Goal: Task Accomplishment & Management: Complete application form

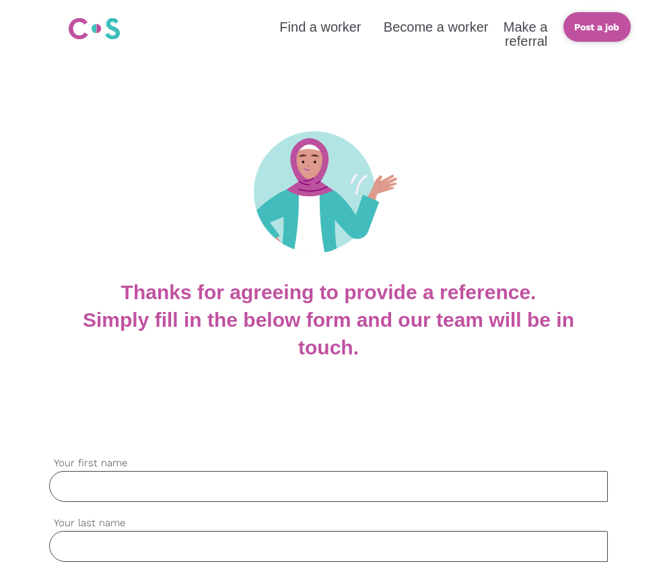
type input "[PERSON_NAME]"
type input "Kershaw"
type input "[EMAIL_ADDRESS][DOMAIN_NAME]"
type input "0451537772"
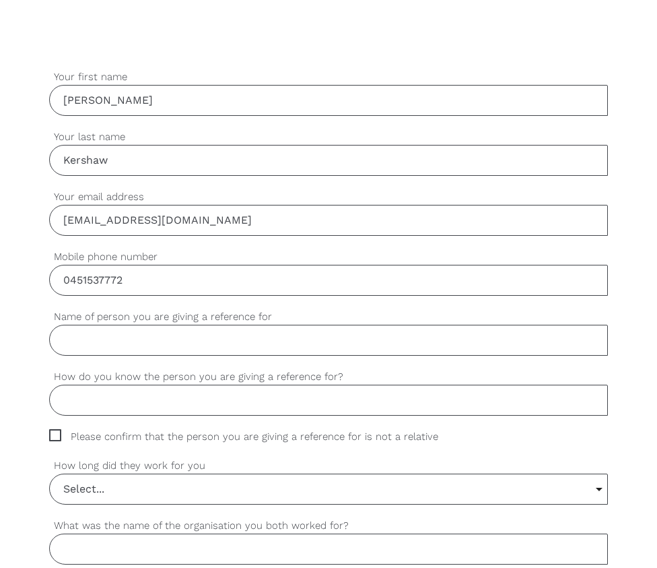
scroll to position [395, 0]
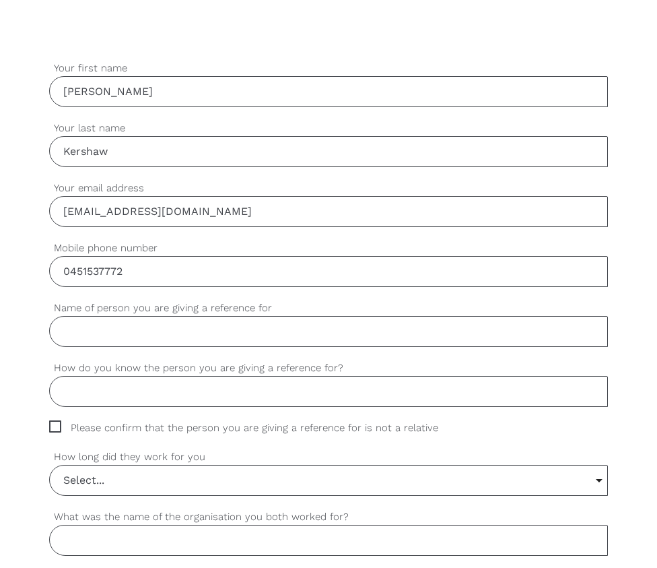
click at [90, 329] on input "Name of person you are giving a reference for" at bounding box center [328, 331] width 559 height 31
type input "[PERSON_NAME]"
click at [83, 389] on input "How do you know the person you are giving a reference for?" at bounding box center [328, 391] width 559 height 31
type input "My accountant and personal friend"
click at [53, 424] on span "Please confirm that the person you are giving a reference for is not a relative" at bounding box center [256, 427] width 415 height 15
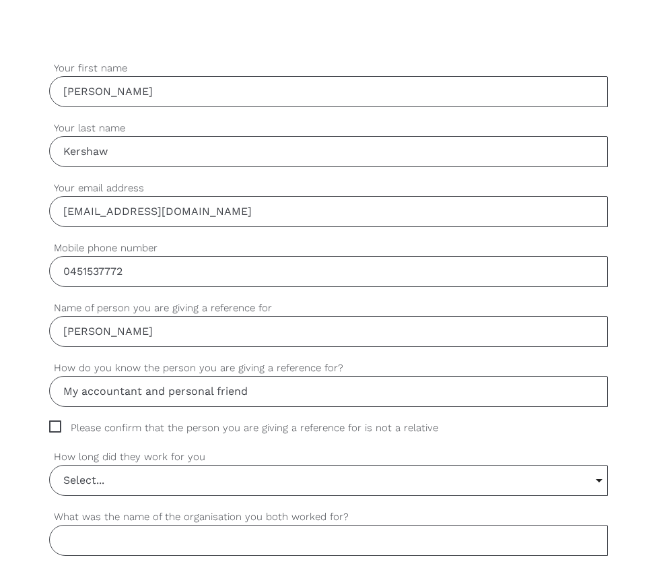
click at [53, 424] on input "Please confirm that the person you are giving a reference for is not a relative" at bounding box center [53, 424] width 9 height 9
checkbox input "true"
click at [88, 480] on input "Select..." at bounding box center [329, 480] width 558 height 30
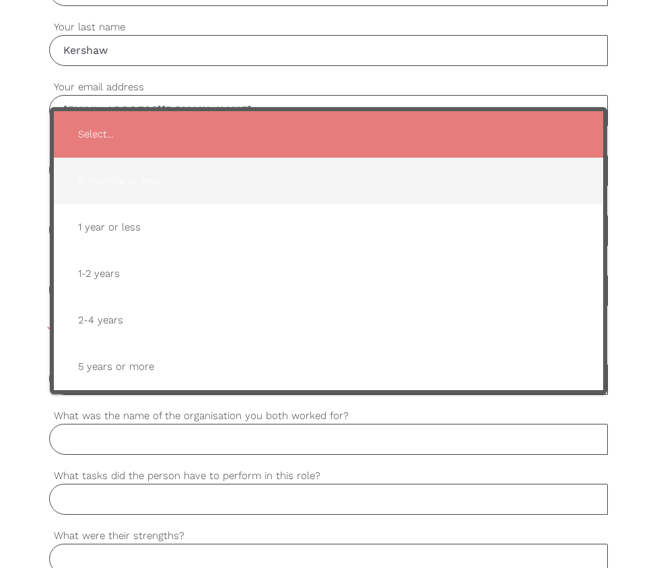
scroll to position [496, 0]
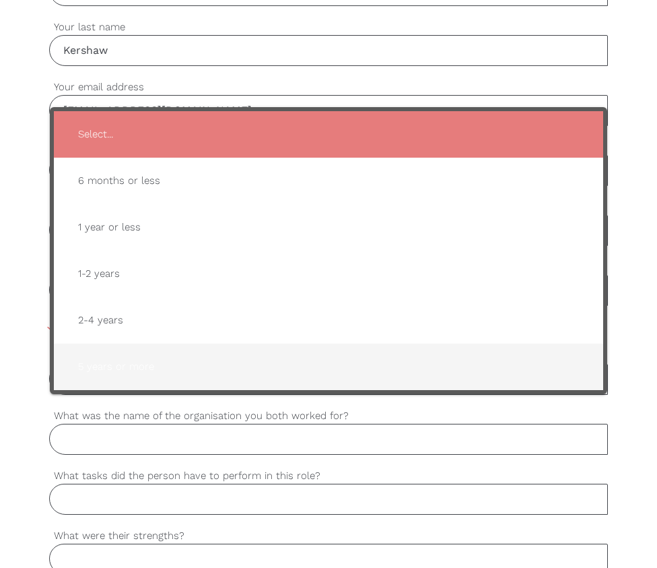
click at [98, 360] on span "5 years or more" at bounding box center [328, 366] width 522 height 33
type input "5 years or more"
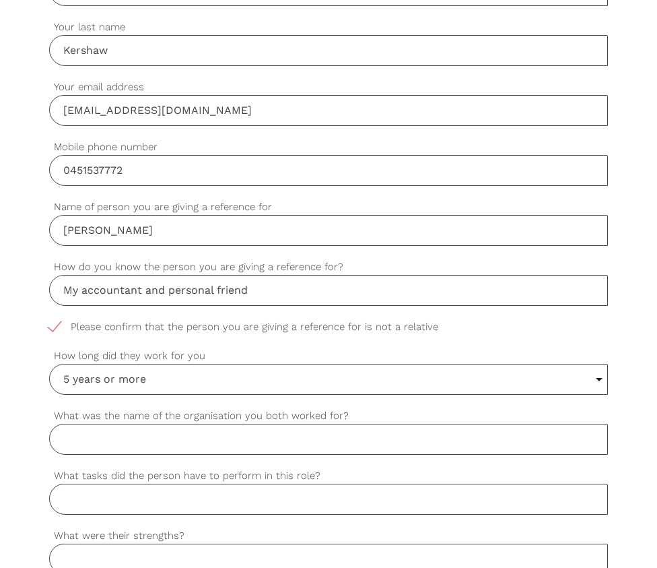
click at [92, 445] on input "What was the name of the organisation you both worked for?" at bounding box center [328, 439] width 559 height 31
type input "p"
type input "Photonote cc"
click at [126, 506] on input "What tasks did the person have to perform in this role?" at bounding box center [328, 498] width 559 height 31
type input "Accounting officer"
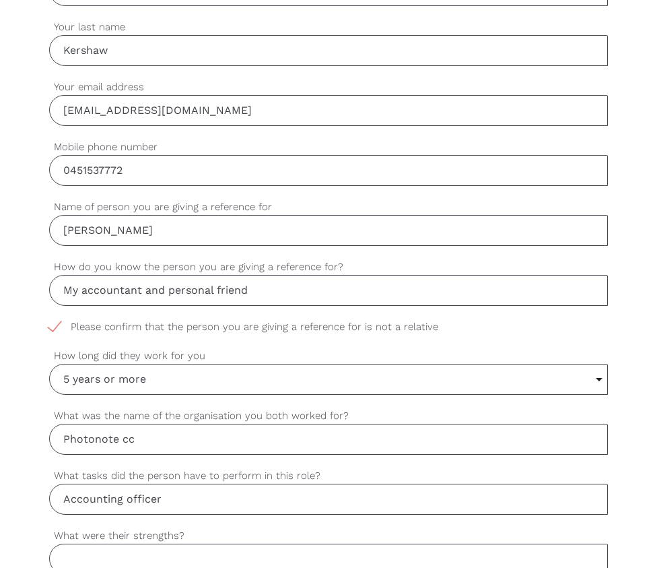
click at [76, 554] on input "What were their strengths?" at bounding box center [328, 558] width 559 height 31
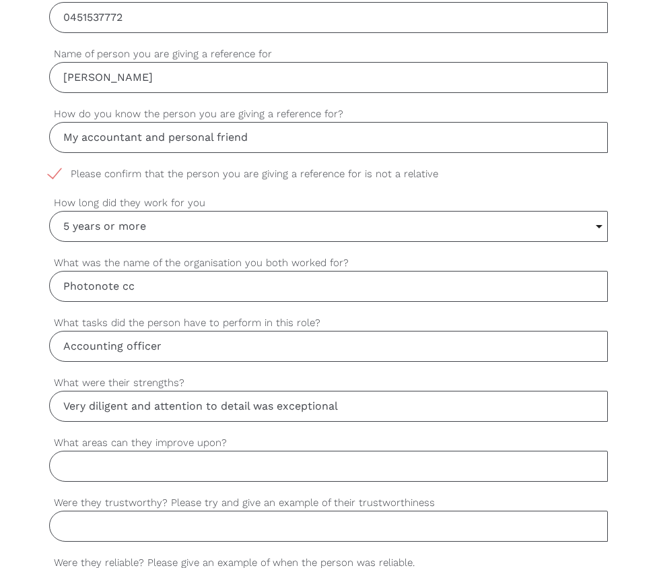
scroll to position [694, 0]
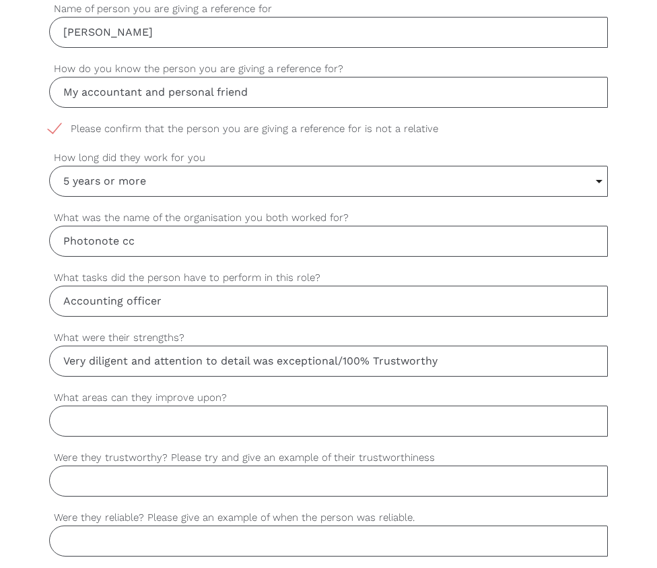
type input "Very diligent and attention to detail was exceptional/100% Trustworthy"
click at [228, 426] on input "What areas can they improve upon?" at bounding box center [328, 420] width 559 height 31
click at [199, 485] on input "Were they trustworthy? Please try and give an example of their trustworthiness" at bounding box center [328, 480] width 559 height 31
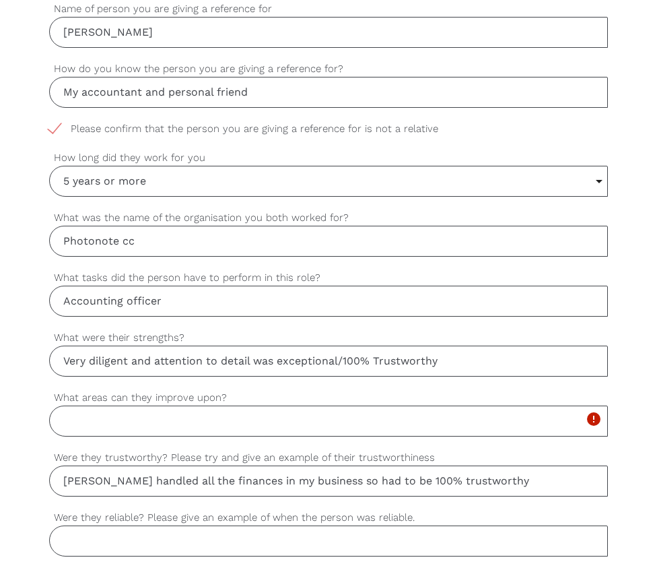
type input "[PERSON_NAME] handled all the finances in my business so had to be 100% trustwo…"
click at [86, 426] on input "What areas can they improve upon?" at bounding box center [328, 420] width 559 height 31
type input "Take some downtime"
click at [100, 547] on input "Were they reliable? Please give an example of when the person was reliable." at bounding box center [328, 540] width 559 height 31
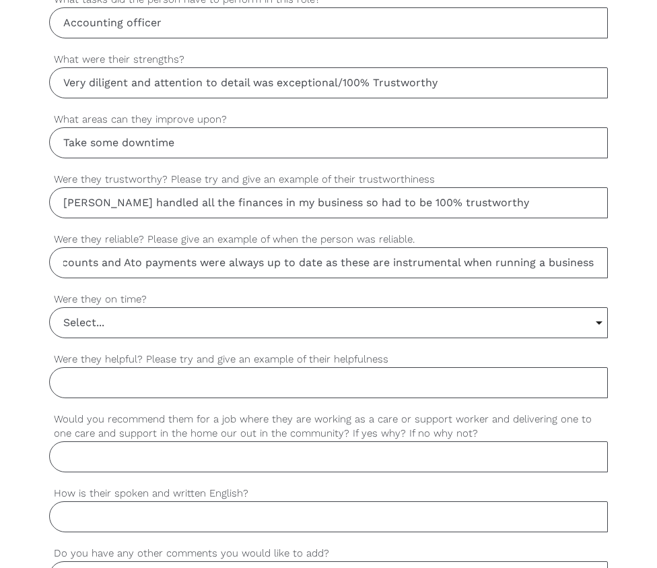
scroll to position [989, 0]
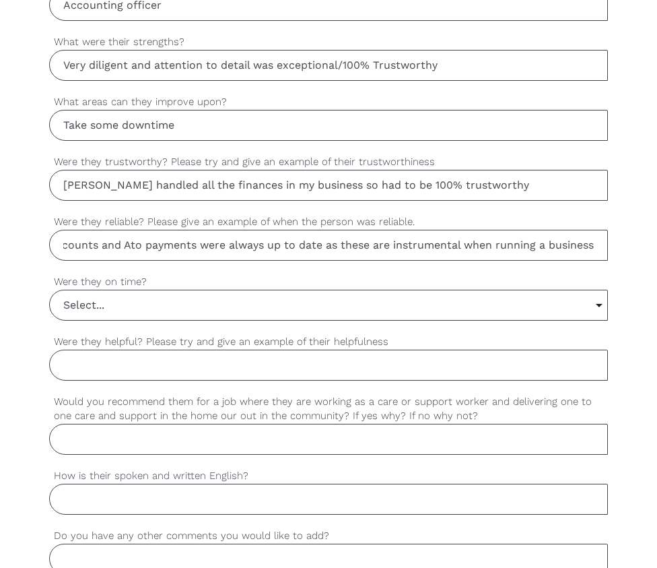
type input "100% My accounts and Ato payments were always up to date as these are instrumen…"
click at [98, 308] on input "Select..." at bounding box center [329, 305] width 558 height 30
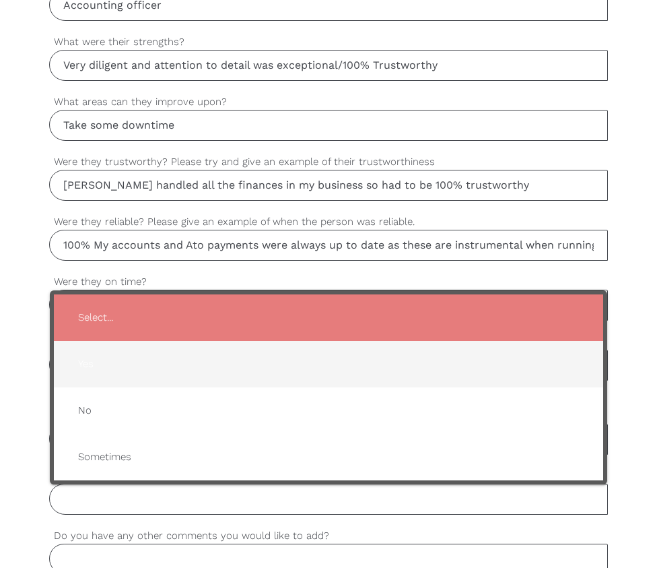
click at [99, 353] on span "Yes" at bounding box center [328, 363] width 522 height 33
type input "Yes"
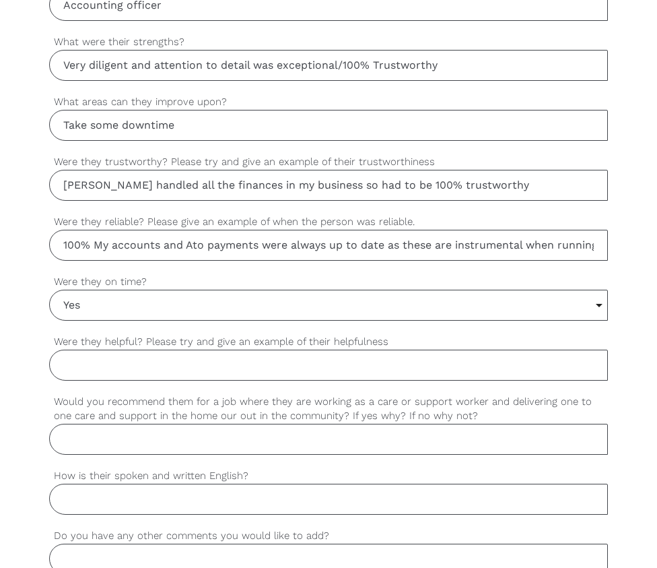
click at [92, 358] on input "Were they helpful? Please try and give an example of their helpfulness" at bounding box center [328, 364] width 559 height 31
type input "Always"
click at [88, 437] on input "Would you recommend them for a job where they are working as a care or support …" at bounding box center [328, 439] width 559 height 31
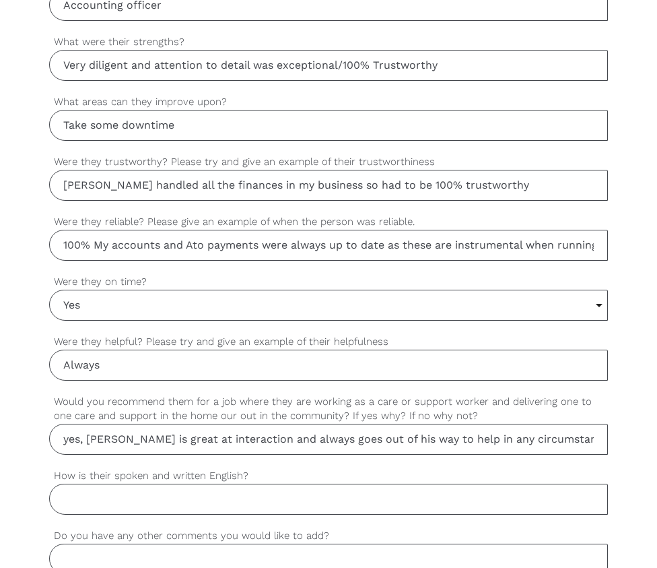
type input "yes, [PERSON_NAME] is great at interaction and always goes out of his way to he…"
click at [95, 499] on input "How is their spoken and written English?" at bounding box center [328, 498] width 559 height 31
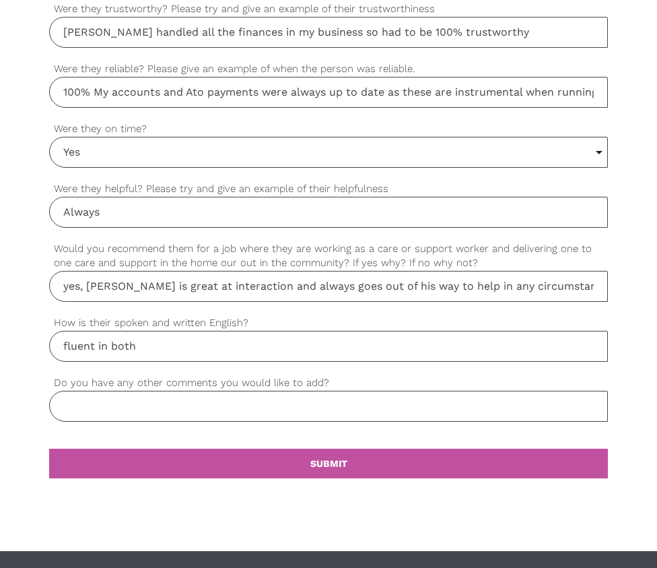
scroll to position [1178, 0]
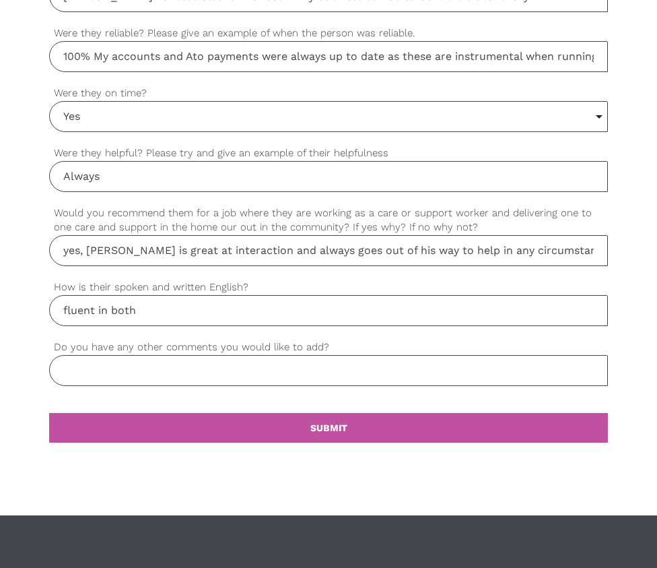
type input "fluent in both"
click at [139, 370] on input "Do you have any other comments you would like to add?" at bounding box center [328, 370] width 559 height 31
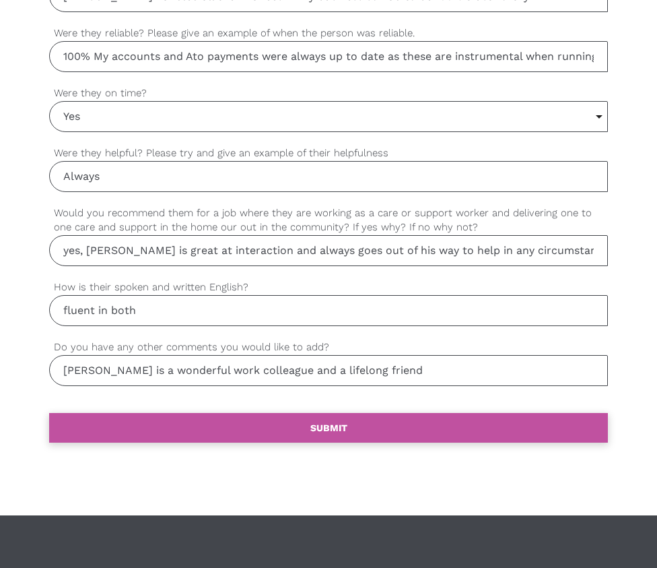
type input "[PERSON_NAME] is a wonderful work colleague and a lifelong friend"
click at [321, 426] on b "SUBMIT" at bounding box center [328, 427] width 37 height 11
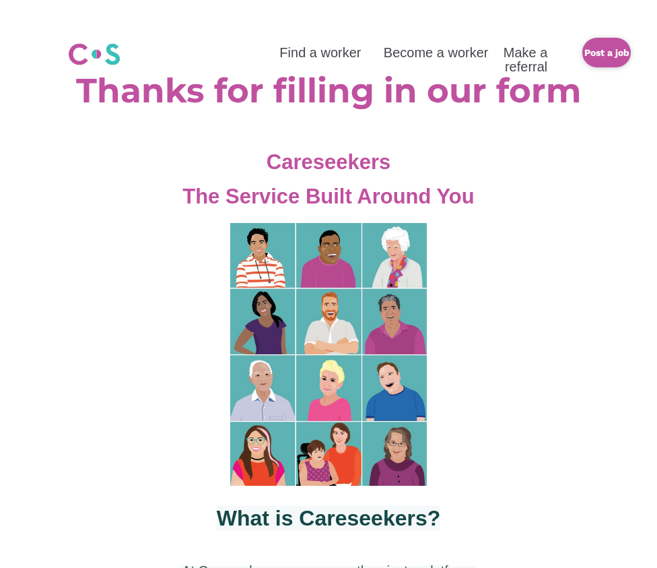
scroll to position [496, 0]
